Goal: Information Seeking & Learning: Learn about a topic

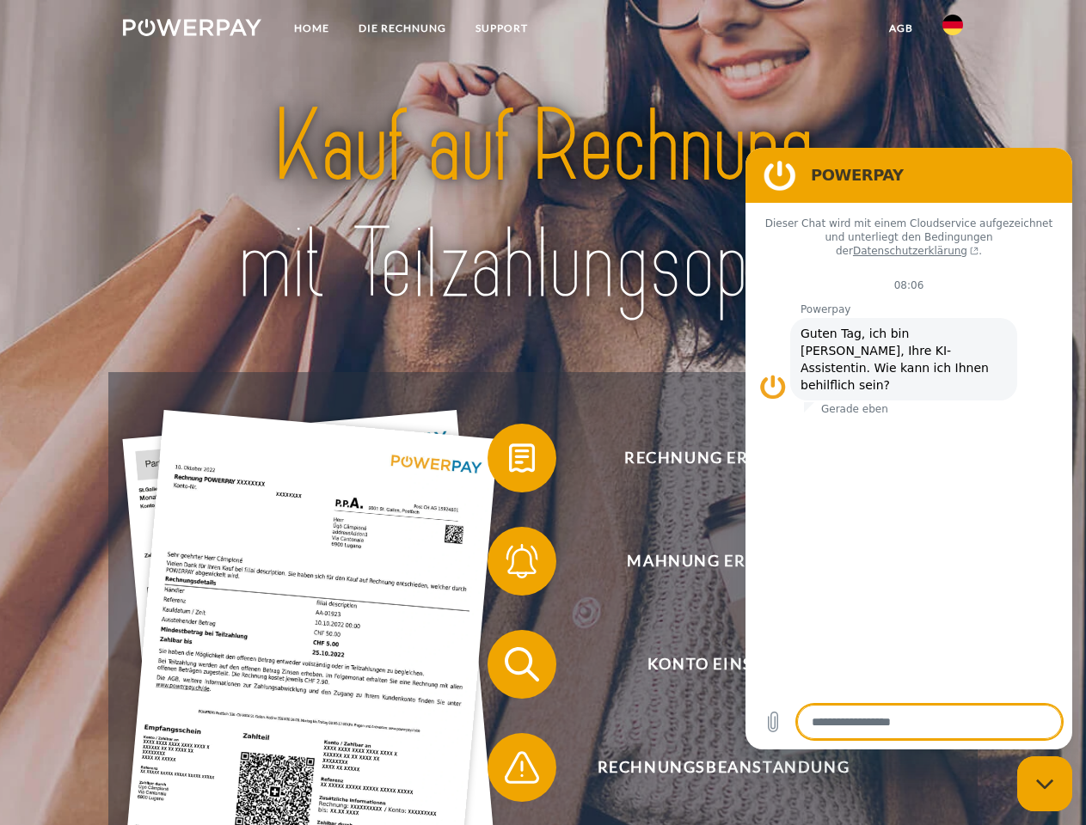
click at [192, 30] on img at bounding box center [192, 27] width 138 height 17
click at [952, 30] on img at bounding box center [952, 25] width 21 height 21
click at [900, 28] on link "agb" at bounding box center [900, 28] width 53 height 31
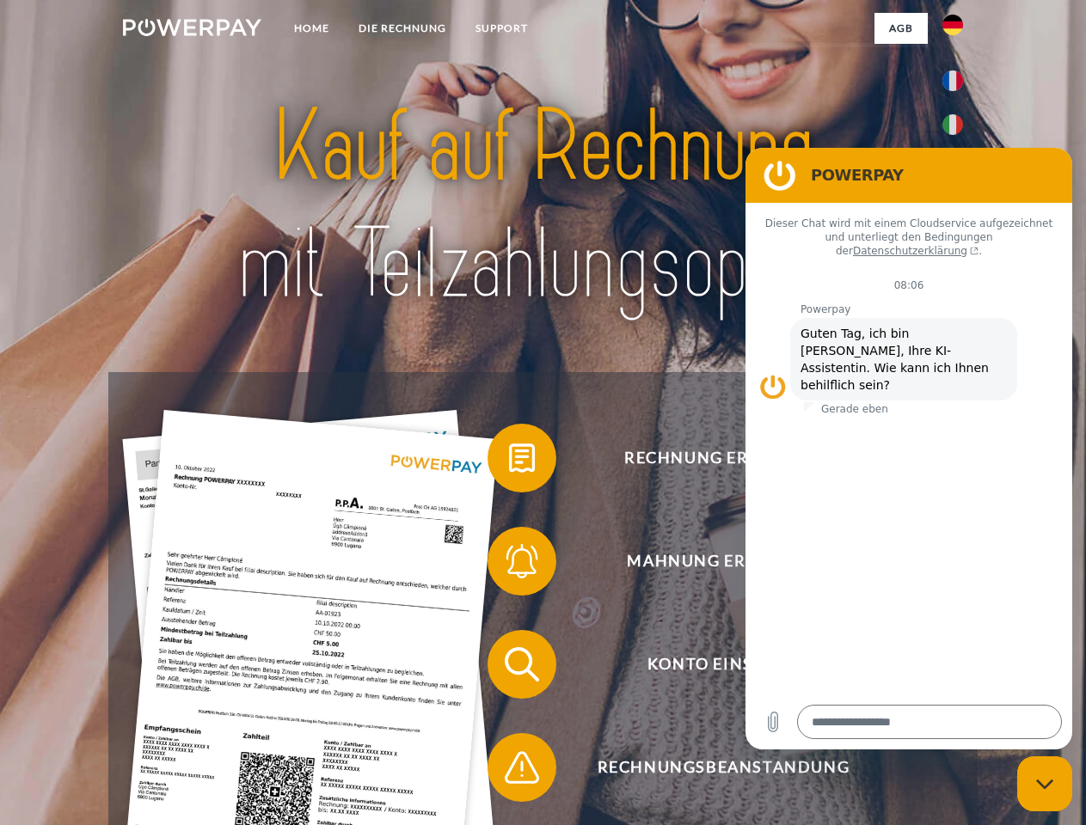
click at [509, 462] on span at bounding box center [496, 458] width 86 height 86
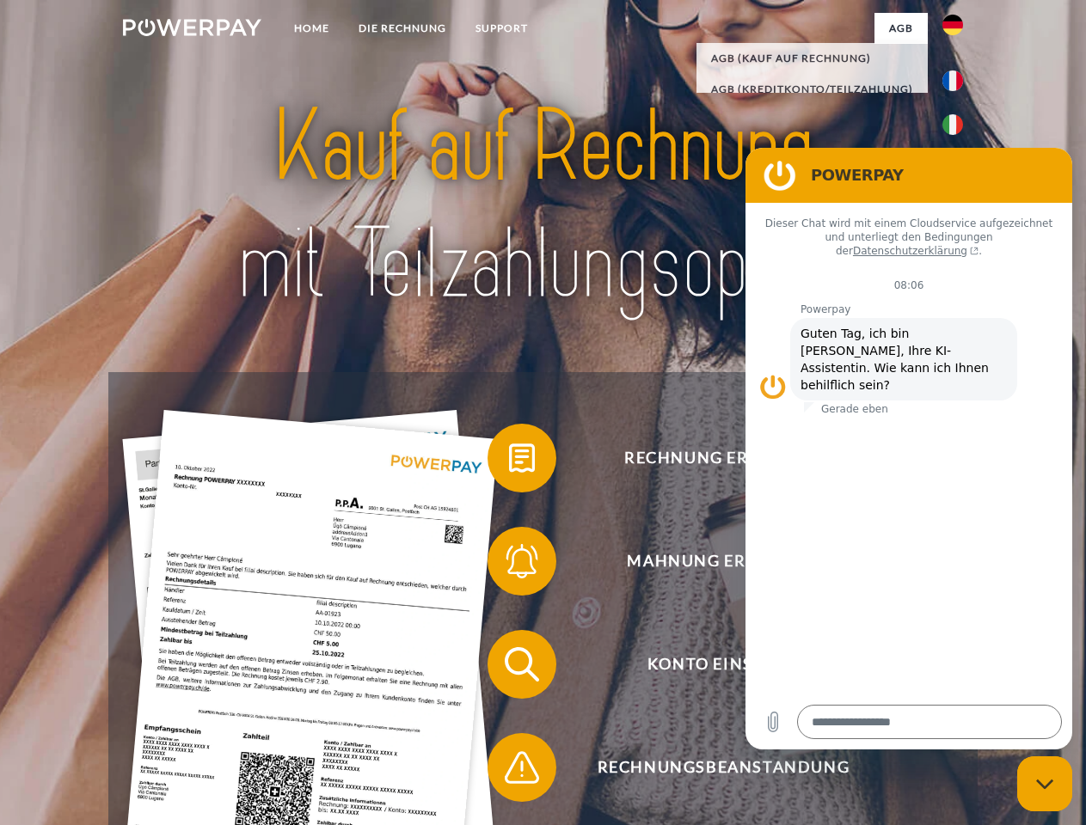
click at [509, 565] on div "Rechnung erhalten? Mahnung erhalten? Konto einsehen" at bounding box center [542, 716] width 868 height 688
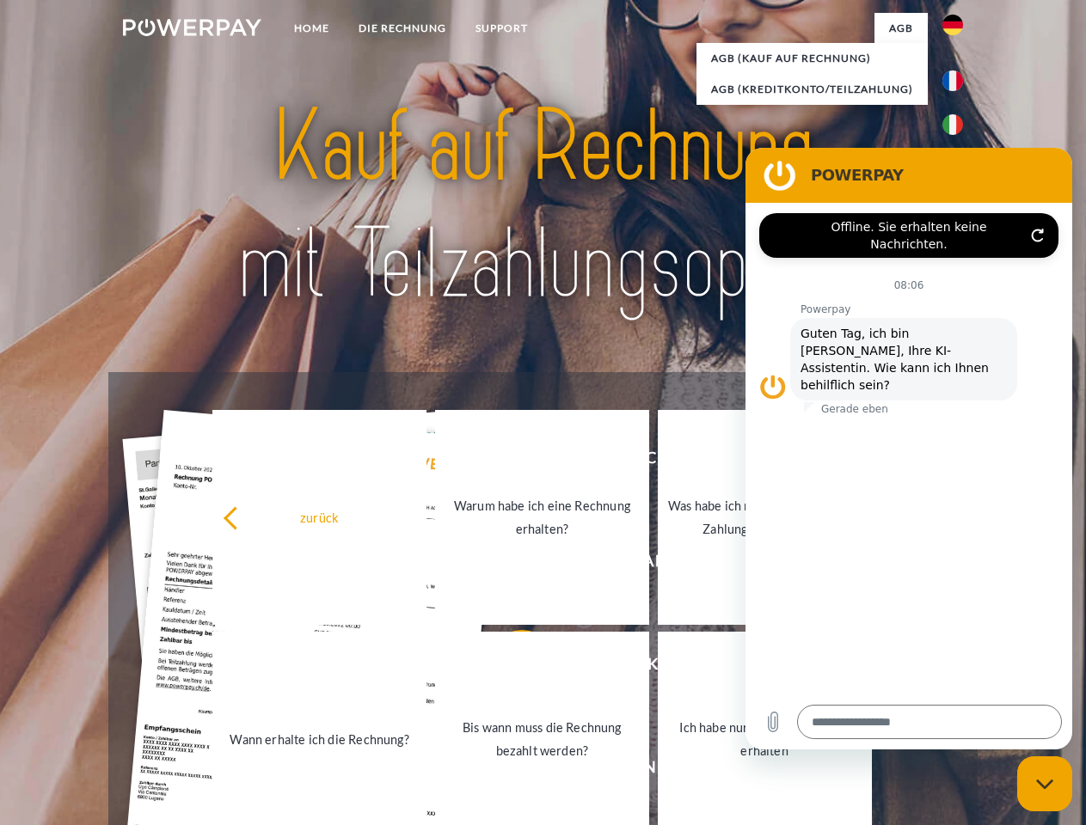
click at [509, 668] on link "Bis wann muss die Rechnung bezahlt werden?" at bounding box center [542, 739] width 214 height 215
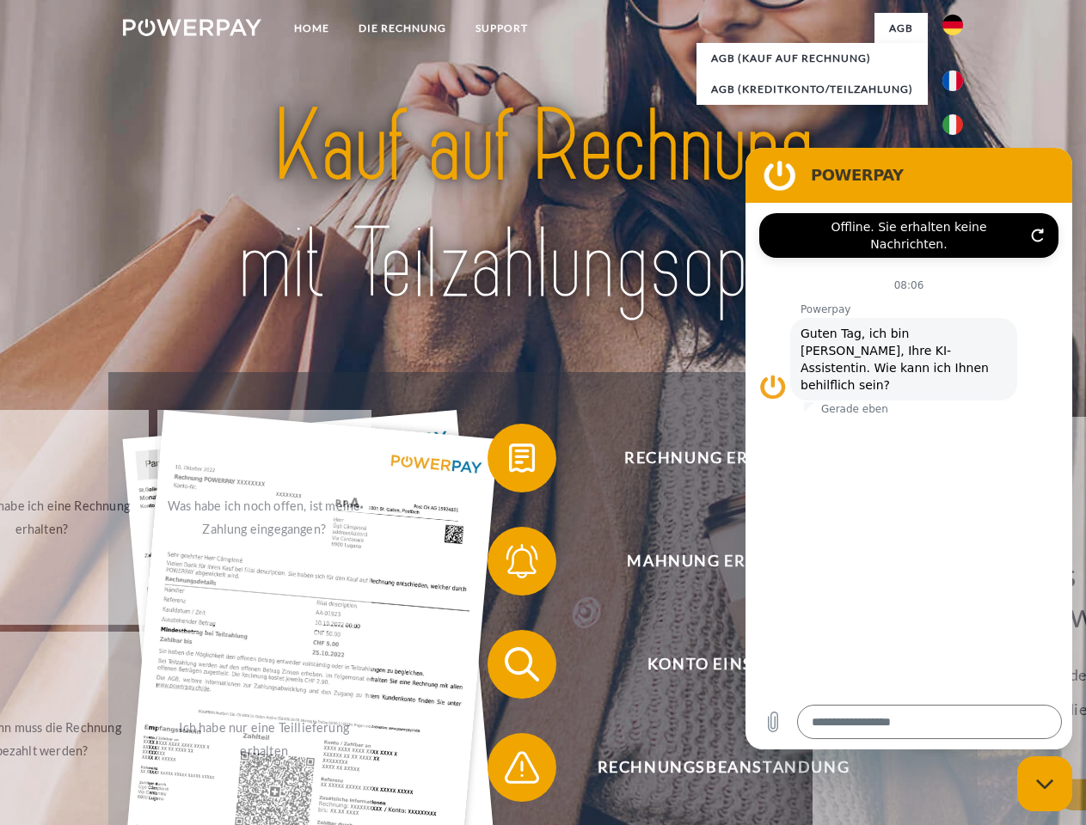
click at [509, 771] on span at bounding box center [496, 768] width 86 height 86
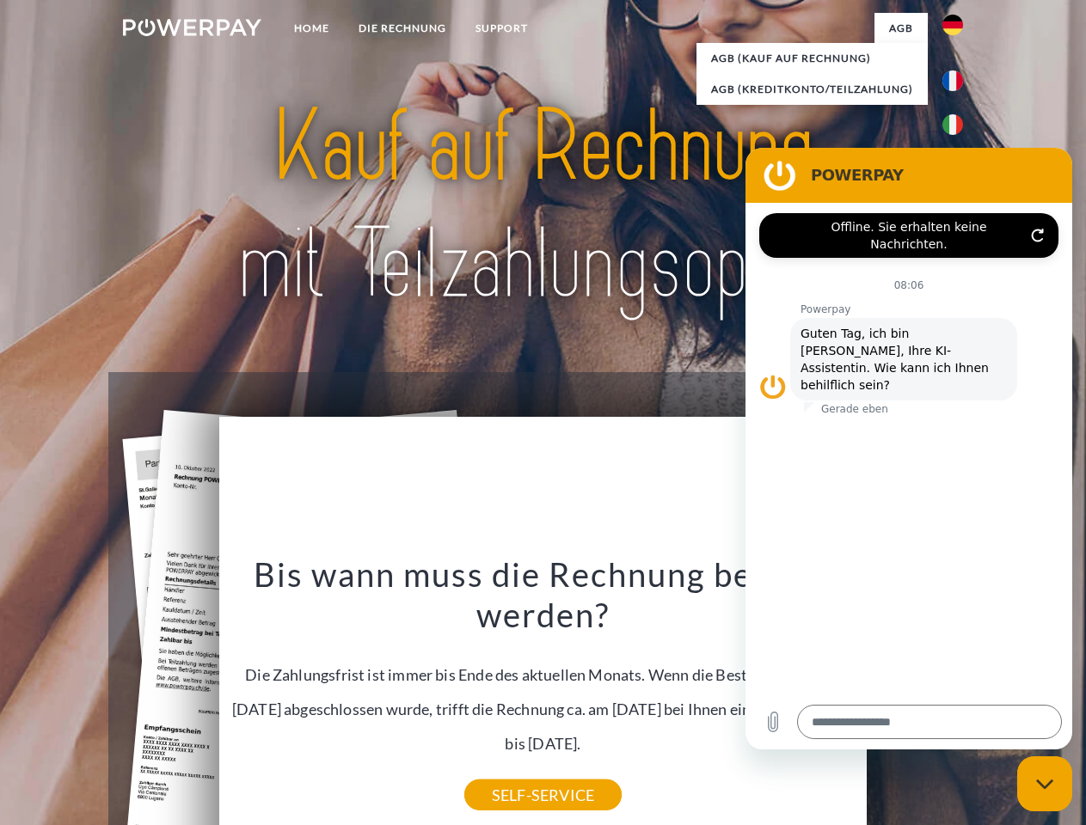
click at [1044, 784] on icon "Messaging-Fenster schließen" at bounding box center [1045, 784] width 18 height 11
type textarea "*"
